Goal: Information Seeking & Learning: Learn about a topic

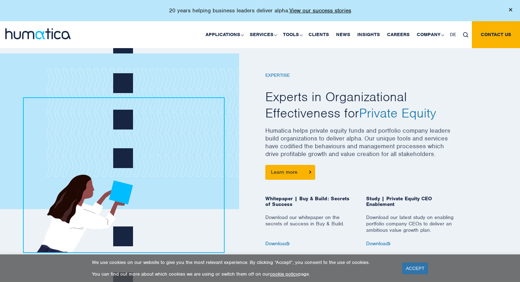
scroll to position [262, 0]
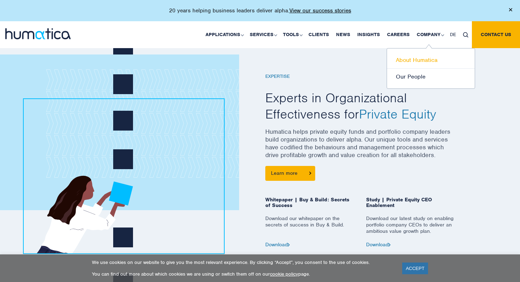
click at [428, 56] on link "About Humatica" at bounding box center [431, 60] width 88 height 17
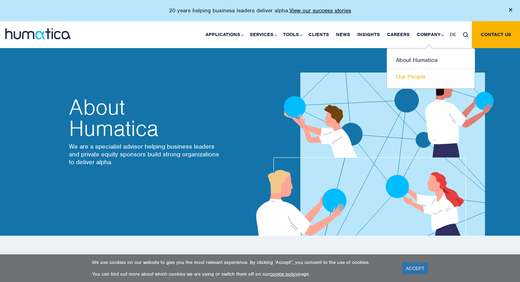
click at [418, 72] on link "Our People" at bounding box center [431, 77] width 88 height 16
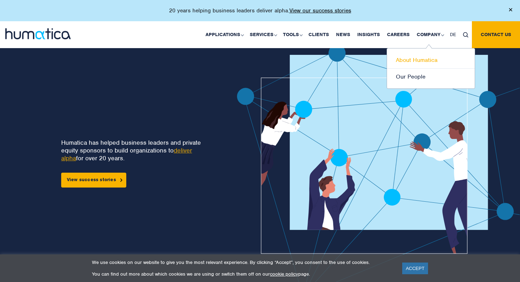
click at [417, 55] on link "About Humatica" at bounding box center [431, 60] width 88 height 17
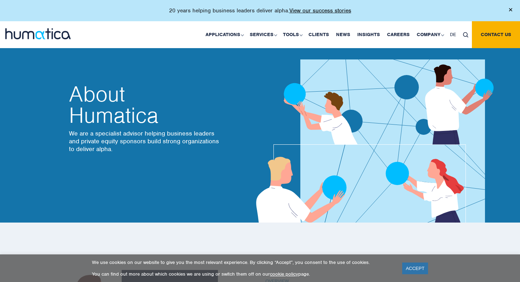
scroll to position [12, 0]
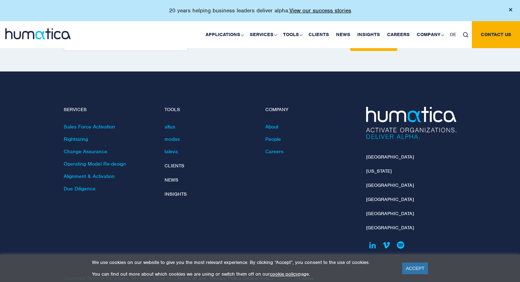
scroll to position [999, 0]
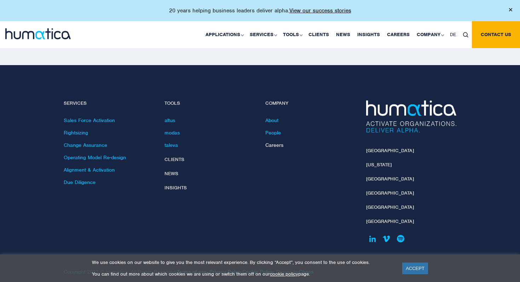
click at [270, 142] on link "Careers" at bounding box center [274, 145] width 18 height 6
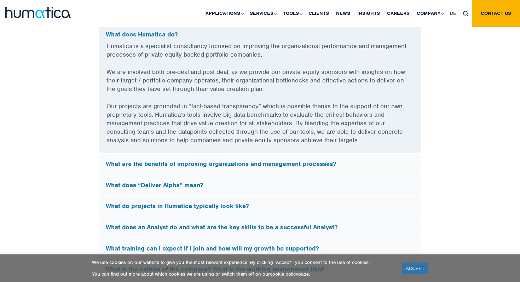
scroll to position [1925, 0]
